Goal: Navigation & Orientation: Find specific page/section

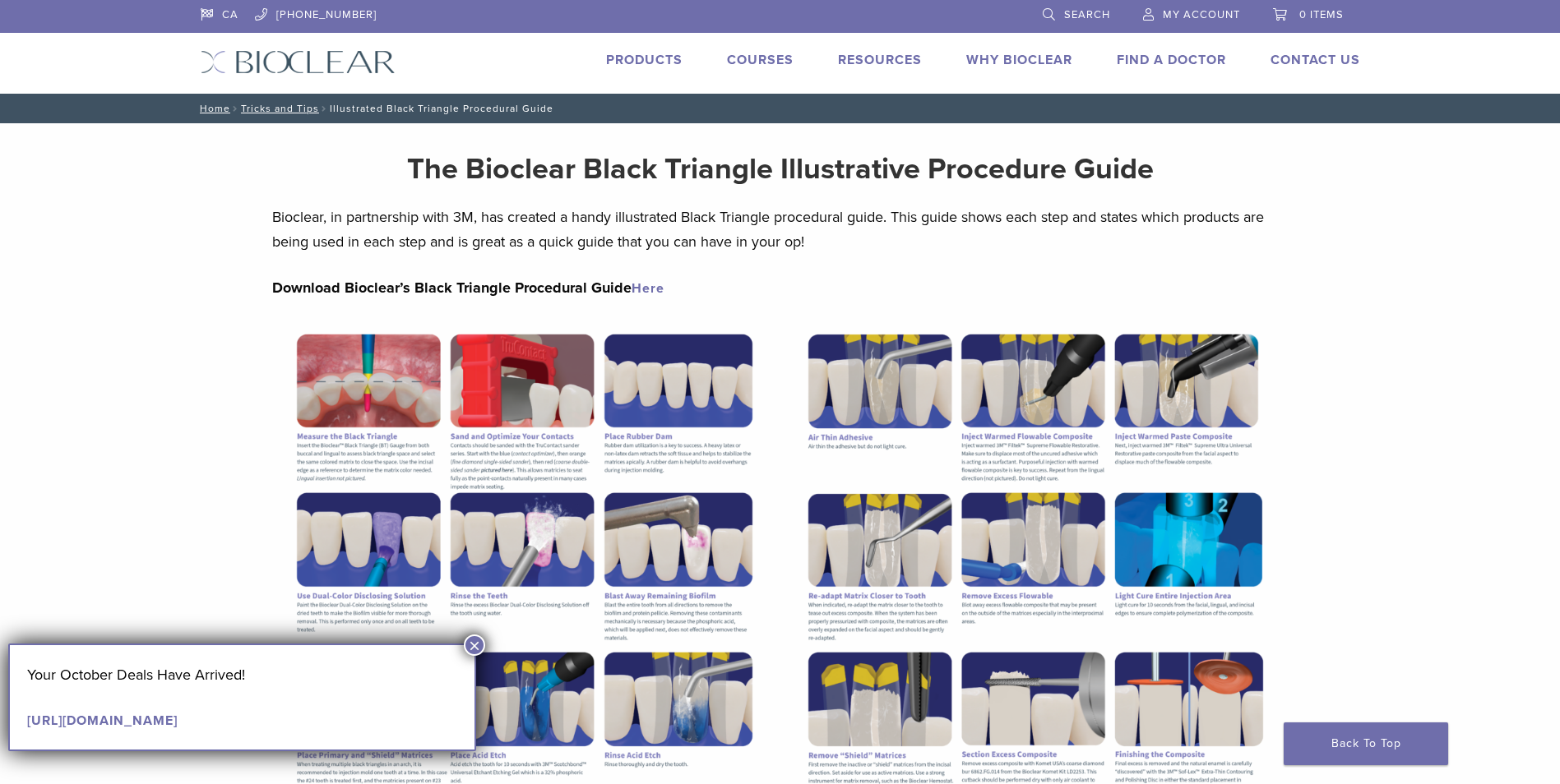
click at [1374, 549] on div "Section builder not enabled for post $post_id The Bioclear Black Triangle Illus…" at bounding box center [780, 708] width 1560 height 1171
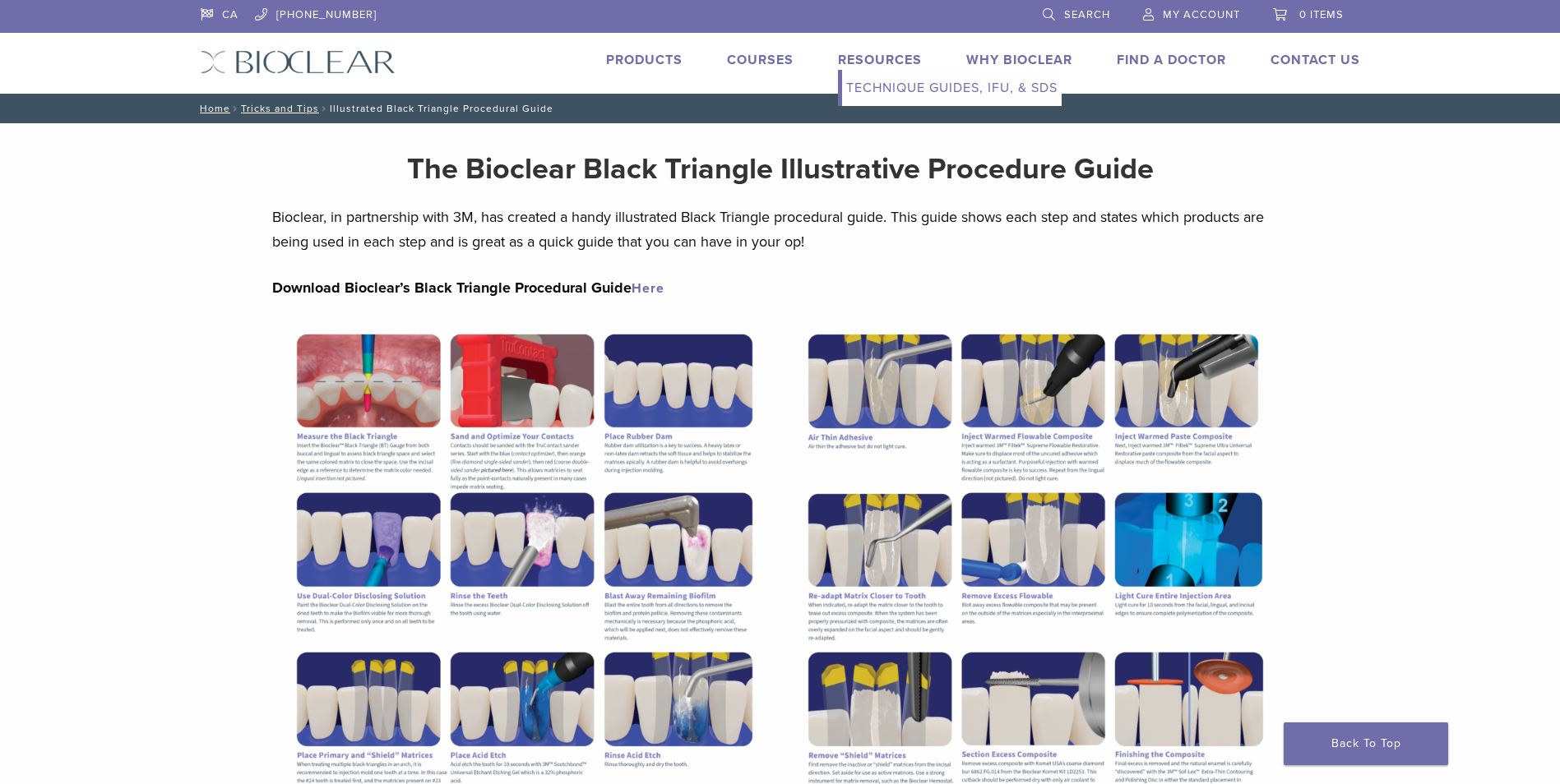
click at [885, 87] on link "Technique Guides, IFU, & SDS" at bounding box center [952, 88] width 220 height 37
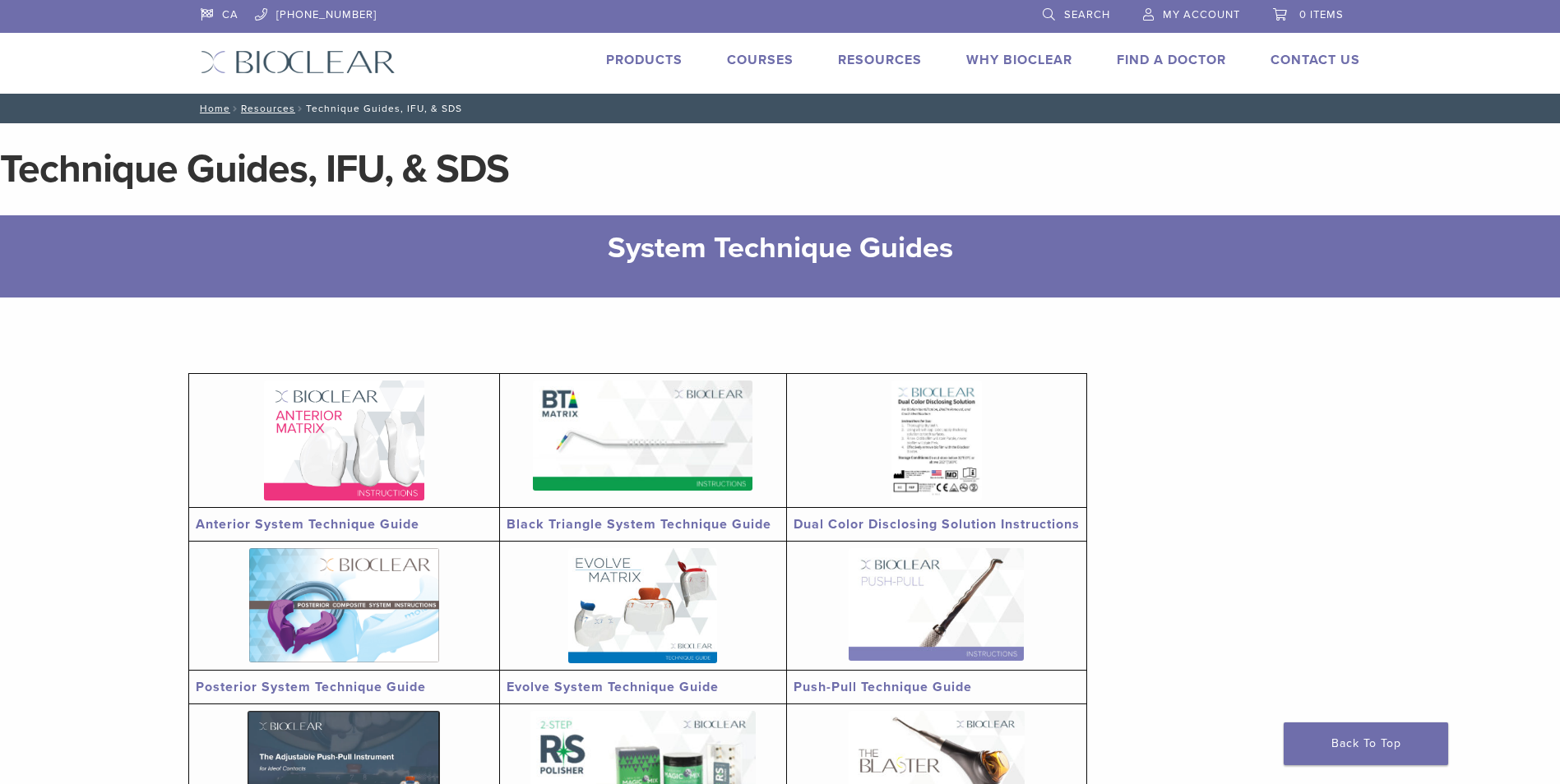
click at [998, 57] on link "Why Bioclear" at bounding box center [1019, 60] width 106 height 16
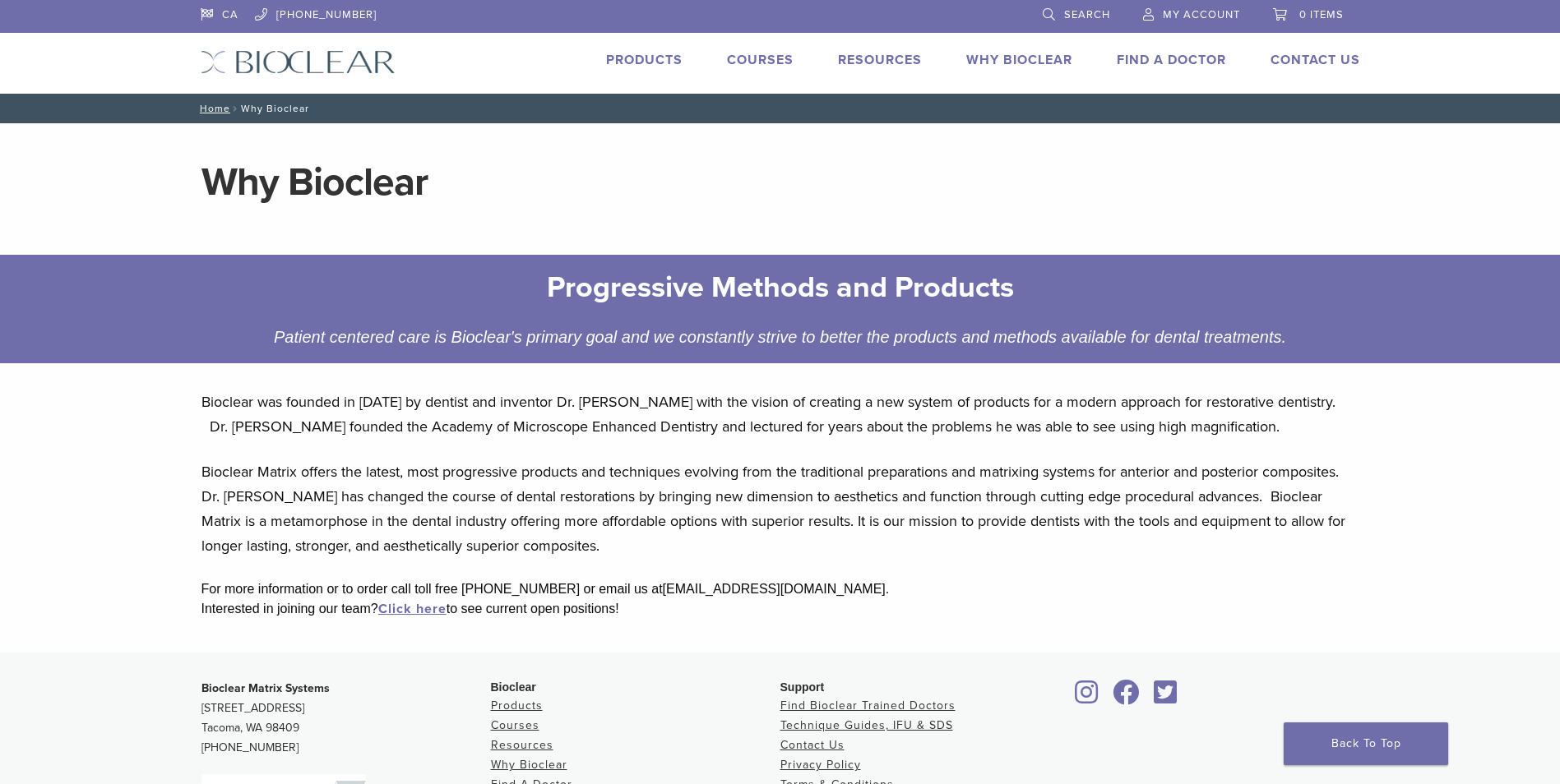
click at [1165, 57] on link "Find A Doctor" at bounding box center [1171, 60] width 109 height 16
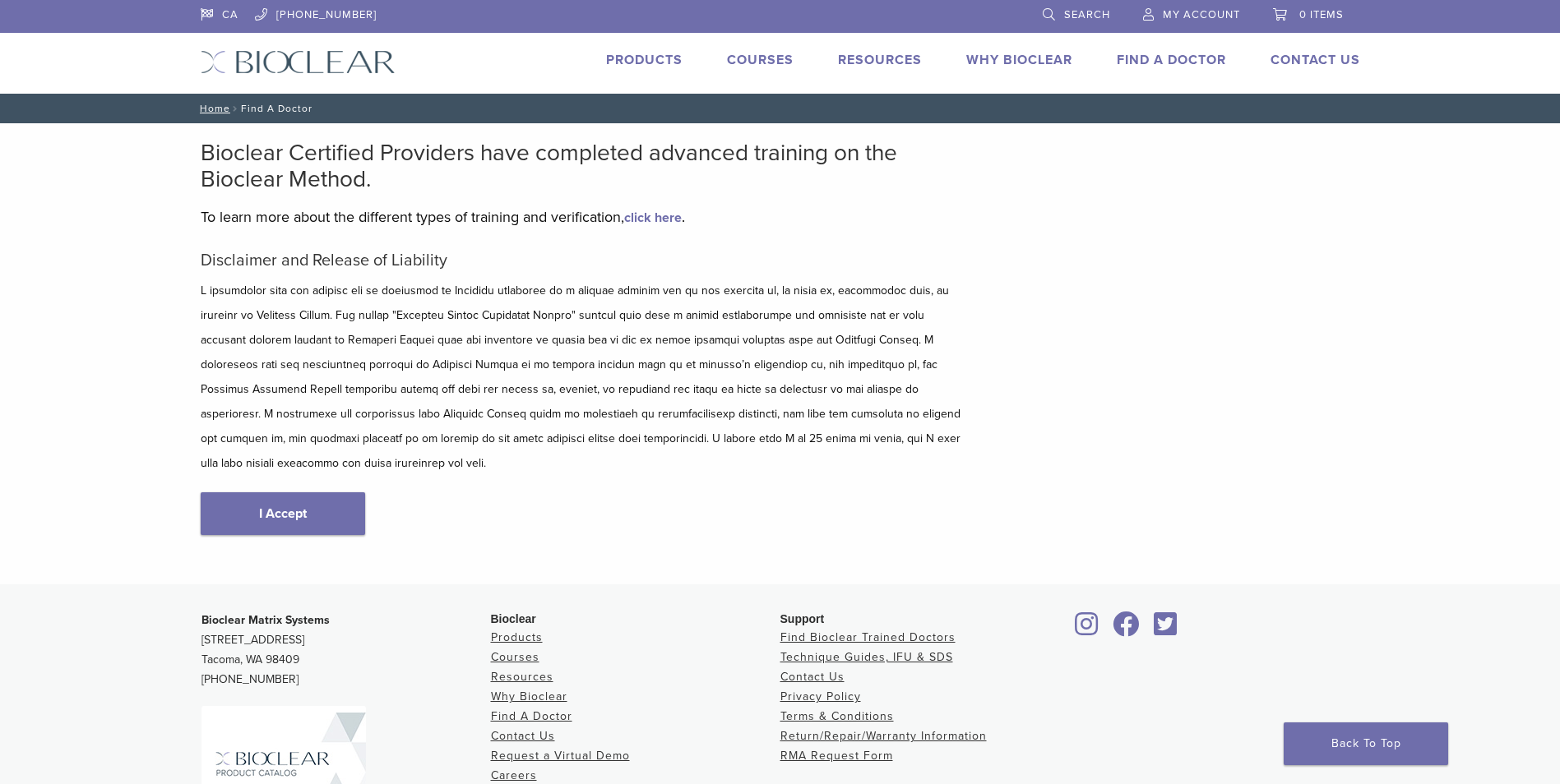
drag, startPoint x: 256, startPoint y: 479, endPoint x: 283, endPoint y: 480, distance: 27.0
click at [256, 492] on link "I Accept" at bounding box center [283, 513] width 164 height 43
